Goal: Find specific page/section: Find specific page/section

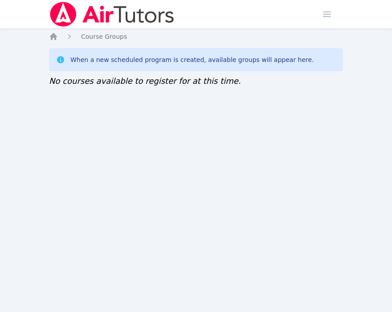
click at [285, 199] on div "Home Sessions Study Groups Students Messages Open user menu [PERSON_NAME] Open …" at bounding box center [196, 156] width 392 height 312
click at [7, 119] on div "Home Sessions Study Groups Students Messages Open user menu [PERSON_NAME] Open …" at bounding box center [196, 156] width 392 height 312
